Goal: Task Accomplishment & Management: Manage account settings

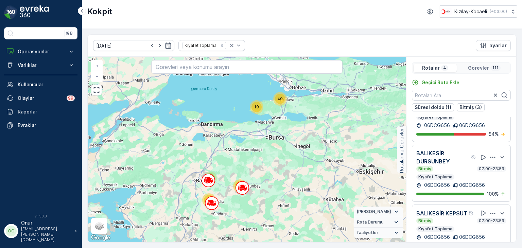
scroll to position [72, 0]
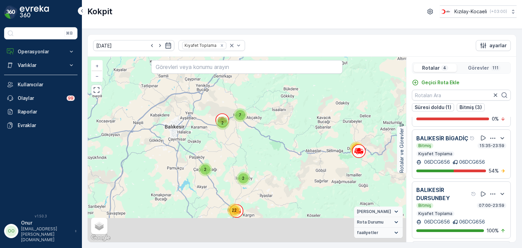
drag, startPoint x: 234, startPoint y: 197, endPoint x: 270, endPoint y: 139, distance: 68.4
click at [270, 139] on div "10 7 7 4 11 9 2 8 17 2 2 22 2 7 + − Uydu Yol haritası Arazi Karışık Leaflet Kla…" at bounding box center [247, 150] width 319 height 186
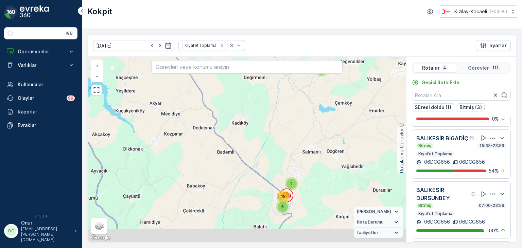
drag, startPoint x: 258, startPoint y: 207, endPoint x: 253, endPoint y: 90, distance: 116.4
click at [253, 90] on div "2 3 2 3 2 2 3 7 6 3 7 2 3 5 2 4 11 2 2 5 2 15 7 + − Uydu Yol haritası Arazi Kar…" at bounding box center [247, 150] width 319 height 186
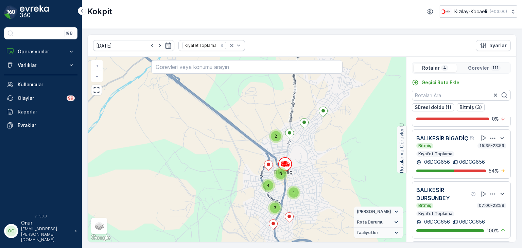
drag, startPoint x: 304, startPoint y: 190, endPoint x: 259, endPoint y: 136, distance: 70.0
click at [259, 136] on div "2 2 2 2 3 4 4 2 3 2 2 2 2 2 2 3 3 2 2 3 3 4 4 2 3 + − Uydu Yol haritası Arazi K…" at bounding box center [247, 150] width 319 height 186
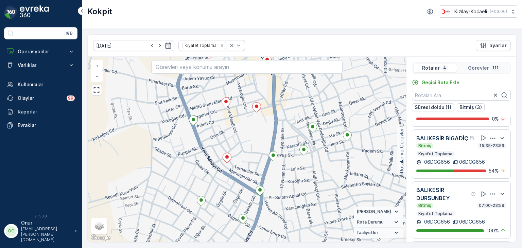
drag, startPoint x: 250, startPoint y: 150, endPoint x: 303, endPoint y: 109, distance: 66.9
click at [303, 109] on div "2 2 2 2 2 2 2 06DCG656 + − Uydu Yol haritası Arazi Karışık Leaflet Klavye kısay…" at bounding box center [247, 150] width 319 height 186
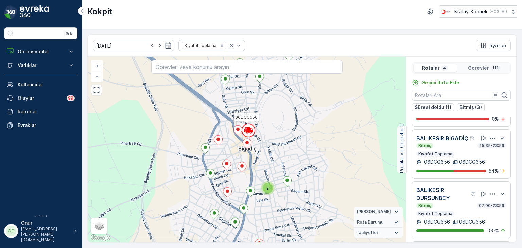
drag, startPoint x: 275, startPoint y: 125, endPoint x: 257, endPoint y: 162, distance: 40.6
click at [257, 162] on div "2 2 3 3 2 2 2 2 2 2 2 2 06DCG656 + − Uydu Yol haritası Arazi Karışık Leaflet Kl…" at bounding box center [247, 150] width 319 height 186
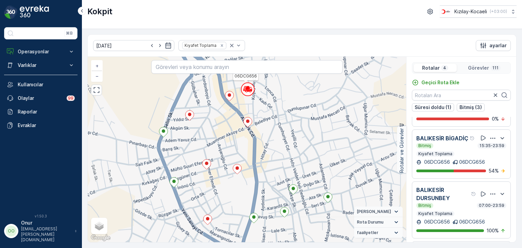
drag, startPoint x: 266, startPoint y: 169, endPoint x: 283, endPoint y: 168, distance: 17.1
click at [283, 168] on div "2 2 2 2 2 2 2 06DCG656 + − Uydu Yol haritası Arazi Karışık Leaflet Klavye kısay…" at bounding box center [247, 150] width 319 height 186
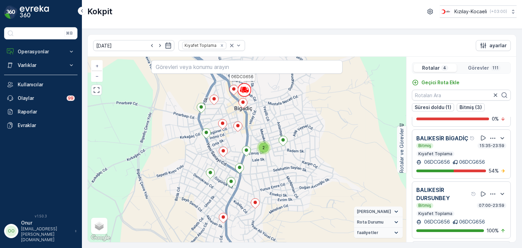
drag, startPoint x: 294, startPoint y: 195, endPoint x: 310, endPoint y: 150, distance: 46.9
click at [310, 150] on div "2 2 3 3 2 2 2 2 2 2 2 2 06DCG656 + − Uydu Yol haritası Arazi Karışık Leaflet Kl…" at bounding box center [247, 150] width 319 height 186
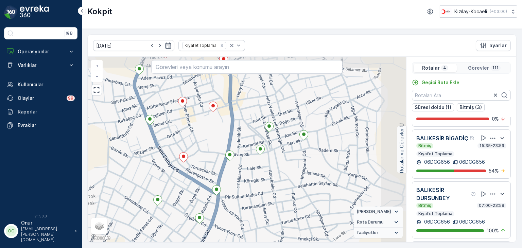
drag, startPoint x: 281, startPoint y: 137, endPoint x: 256, endPoint y: 184, distance: 53.0
click at [256, 184] on div "2 2 2 2 2 2 2 06DCG656 + − Uydu Yol haritası Arazi Karışık Leaflet Klavye kısay…" at bounding box center [247, 150] width 319 height 186
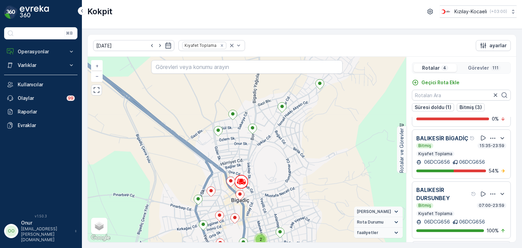
drag, startPoint x: 265, startPoint y: 124, endPoint x: 266, endPoint y: 172, distance: 48.3
click at [266, 172] on div "2 2 3 3 2 2 2 2 2 2 2 2 + − Uydu Yol haritası Arazi Karışık Leaflet Klavye kısa…" at bounding box center [247, 150] width 319 height 186
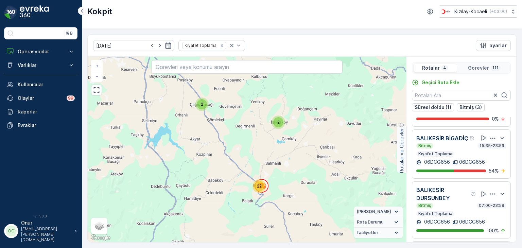
click at [490, 142] on icon "button" at bounding box center [493, 138] width 7 height 7
click at [490, 147] on span "Daha fazla ayrıntı görün" at bounding box center [485, 143] width 54 height 7
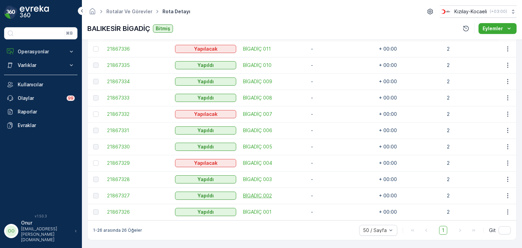
scroll to position [453, 0]
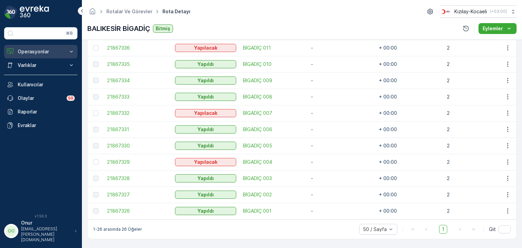
click at [46, 54] on p "Operasyonlar" at bounding box center [41, 51] width 46 height 7
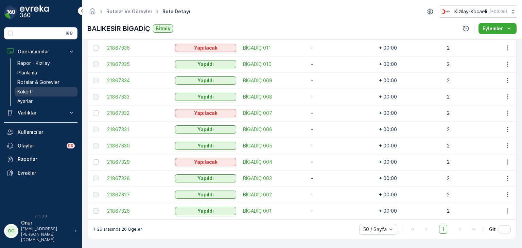
drag, startPoint x: 33, startPoint y: 89, endPoint x: 38, endPoint y: 91, distance: 6.4
click at [33, 89] on link "Kokpit" at bounding box center [46, 92] width 63 height 10
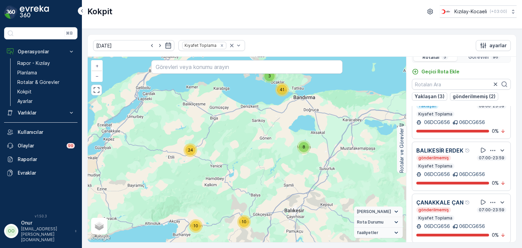
scroll to position [17, 0]
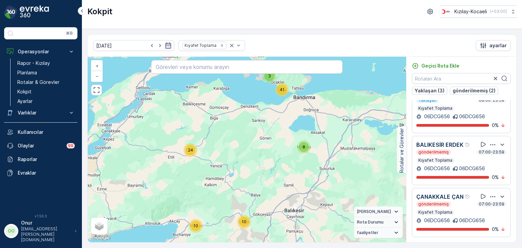
click at [493, 195] on icon "button" at bounding box center [493, 196] width 7 height 7
click at [472, 217] on div "Sil" at bounding box center [485, 213] width 60 height 10
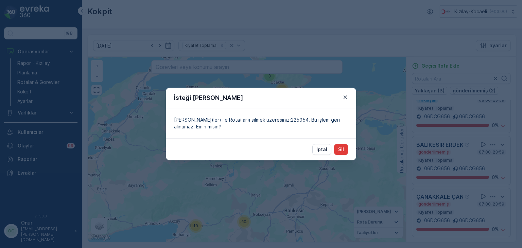
click at [343, 149] on p "Sil" at bounding box center [341, 149] width 6 height 7
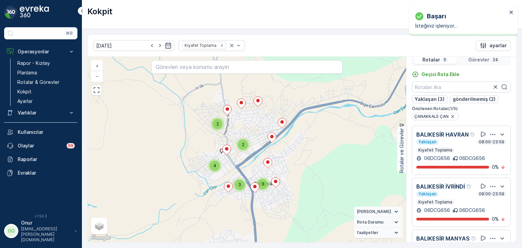
scroll to position [0, 0]
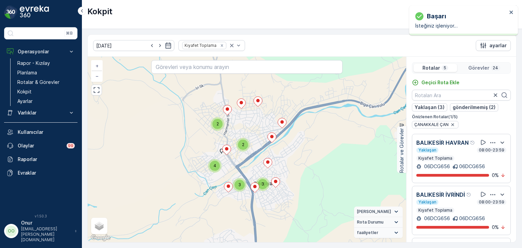
click at [490, 146] on icon "button" at bounding box center [493, 142] width 7 height 7
click at [467, 175] on div "Sil" at bounding box center [485, 171] width 60 height 10
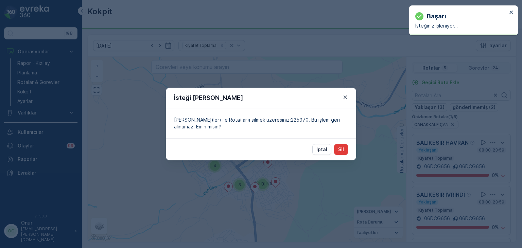
click at [342, 150] on p "Sil" at bounding box center [341, 149] width 6 height 7
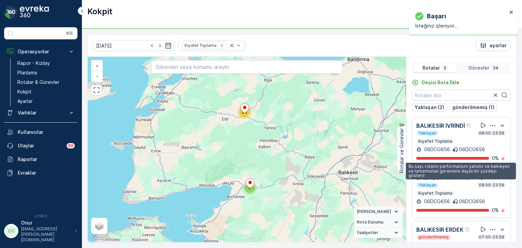
click at [492, 157] on p "0 %" at bounding box center [495, 158] width 7 height 7
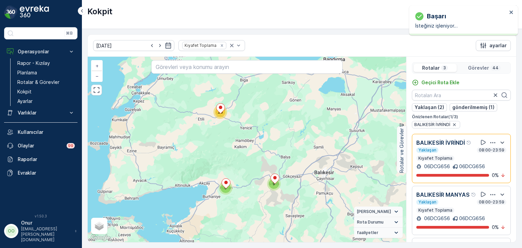
click at [490, 144] on icon "button" at bounding box center [493, 142] width 7 height 7
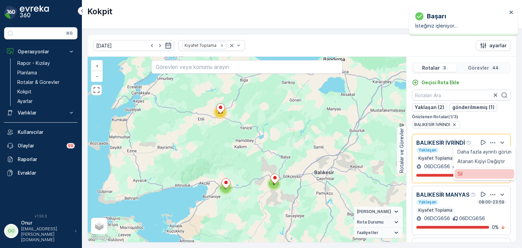
click at [469, 171] on div "Sil" at bounding box center [485, 174] width 60 height 10
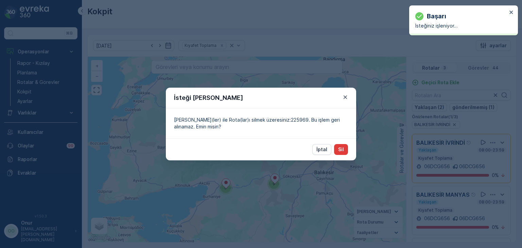
click at [341, 147] on p "Sil" at bounding box center [341, 149] width 6 height 7
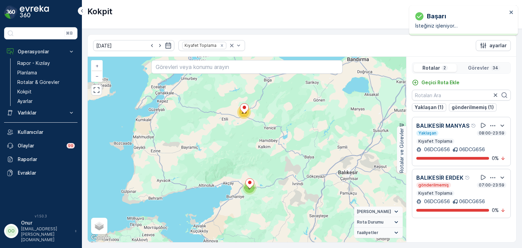
click at [493, 178] on icon "button" at bounding box center [493, 177] width 5 height 1
click at [460, 206] on span "Sil" at bounding box center [461, 209] width 5 height 7
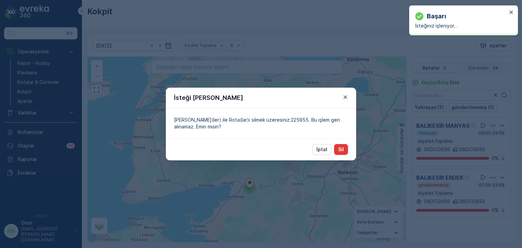
click at [344, 150] on button "Sil" at bounding box center [341, 149] width 14 height 11
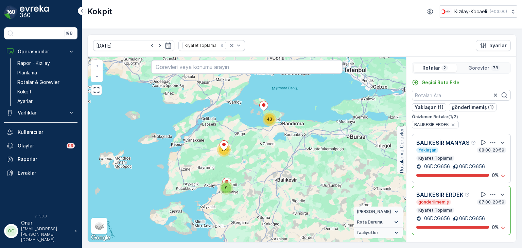
click at [492, 194] on icon "button" at bounding box center [493, 194] width 7 height 7
click at [464, 221] on div "Sil" at bounding box center [487, 226] width 60 height 10
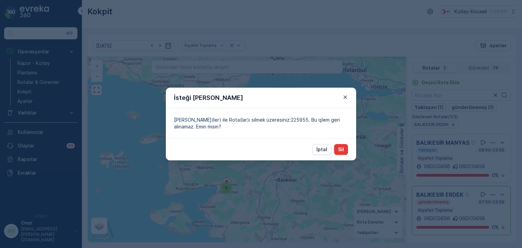
click at [346, 149] on button "Sil" at bounding box center [341, 149] width 14 height 11
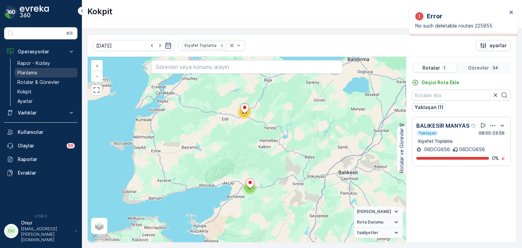
click at [35, 72] on p "Planlama" at bounding box center [27, 72] width 20 height 7
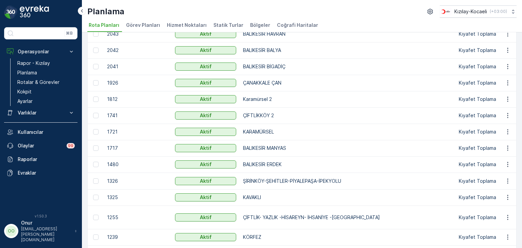
scroll to position [34, 0]
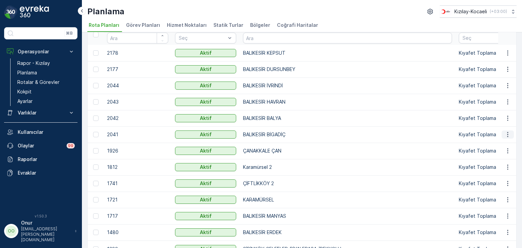
click at [506, 135] on icon "button" at bounding box center [508, 134] width 7 height 7
click at [499, 141] on span "Rota Planını Düzenle" at bounding box center [495, 144] width 47 height 7
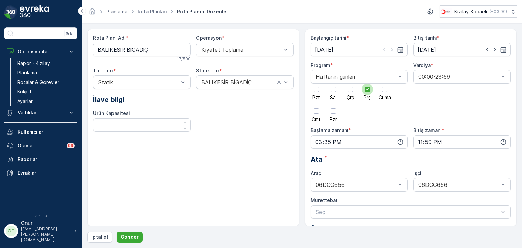
click at [367, 90] on icon at bounding box center [367, 89] width 5 height 5
click at [368, 84] on input "Prş" at bounding box center [368, 84] width 0 height 0
click at [385, 88] on div at bounding box center [384, 89] width 5 height 5
click at [385, 84] on input "Cuma" at bounding box center [385, 84] width 0 height 0
click at [397, 140] on icon "button" at bounding box center [400, 142] width 7 height 7
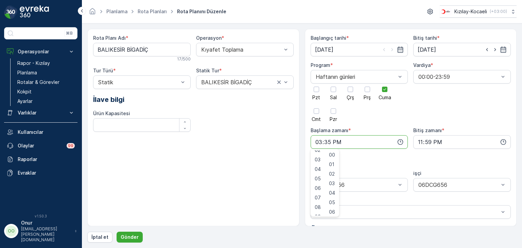
scroll to position [34, 0]
click at [320, 194] on span "08" at bounding box center [318, 197] width 6 height 7
click at [335, 204] on span "05" at bounding box center [332, 202] width 6 height 7
type input "08:05"
click at [127, 239] on p "Gönder" at bounding box center [130, 237] width 18 height 7
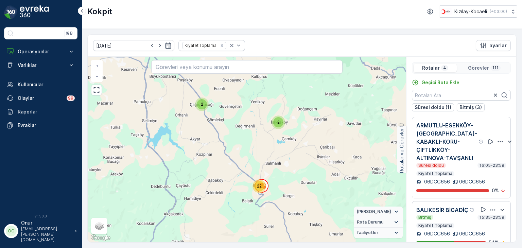
scroll to position [72, 0]
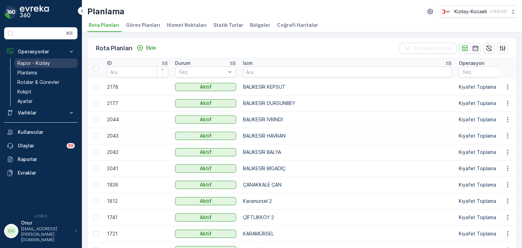
click at [36, 65] on p "Rapor - Kızılay" at bounding box center [33, 63] width 33 height 7
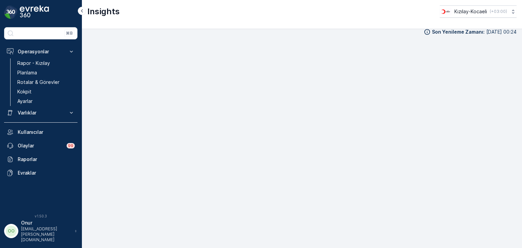
scroll to position [7, 0]
click at [26, 90] on p "Kokpit" at bounding box center [24, 91] width 14 height 7
